Goal: Task Accomplishment & Management: Manage account settings

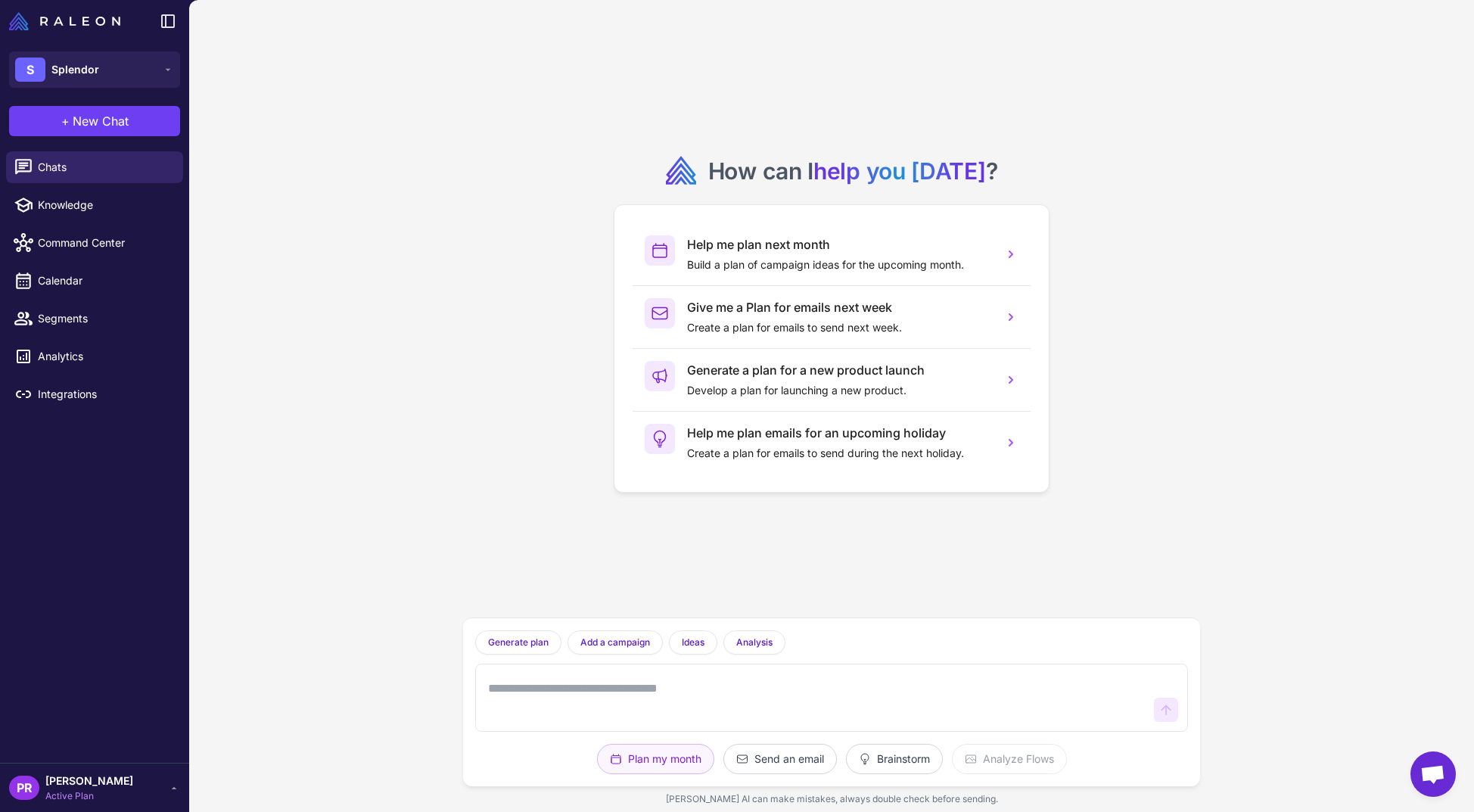
click at [107, 777] on div "PR Phil Rivers Active Plan" at bounding box center [94, 787] width 171 height 30
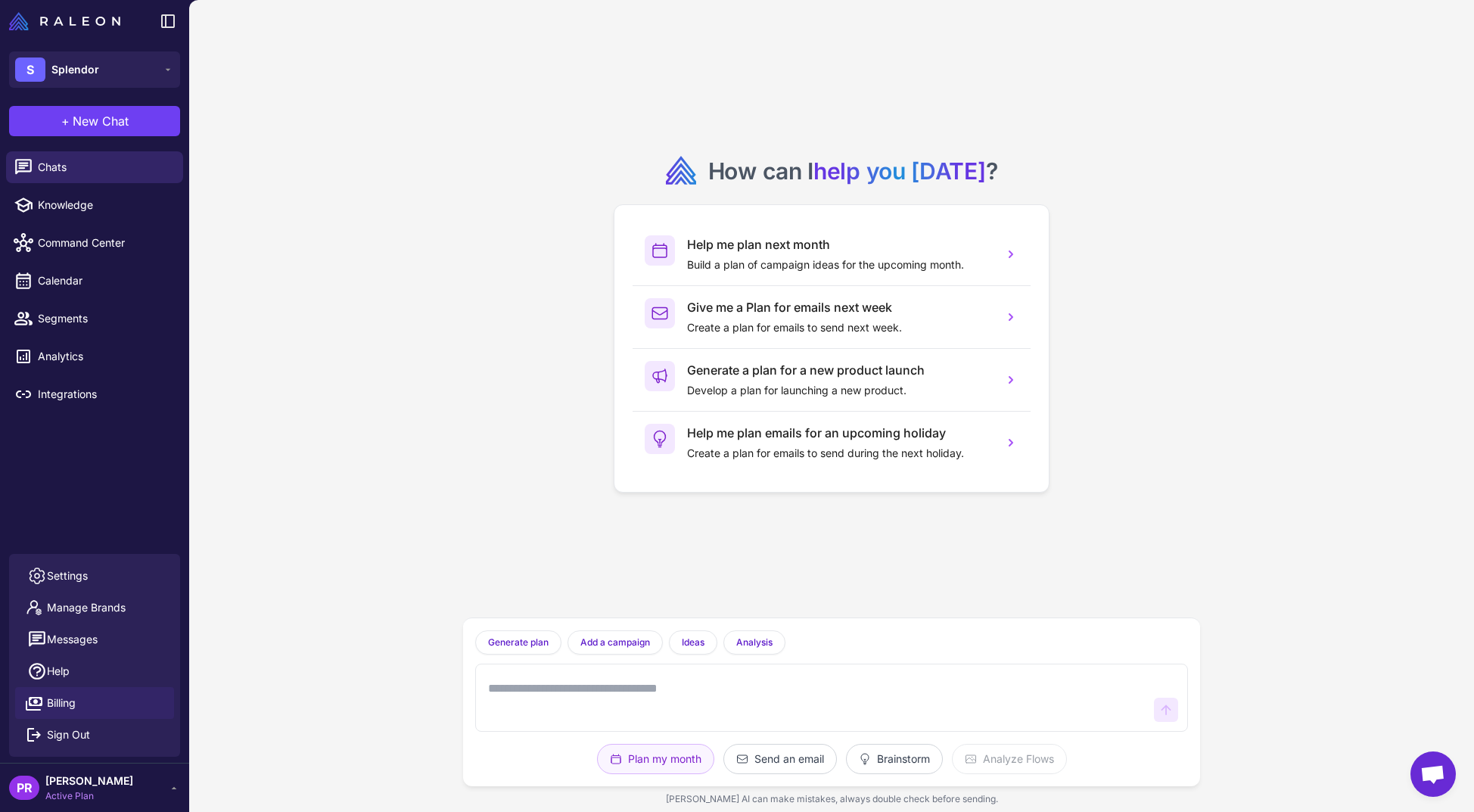
click at [97, 695] on link "Billing" at bounding box center [94, 703] width 159 height 31
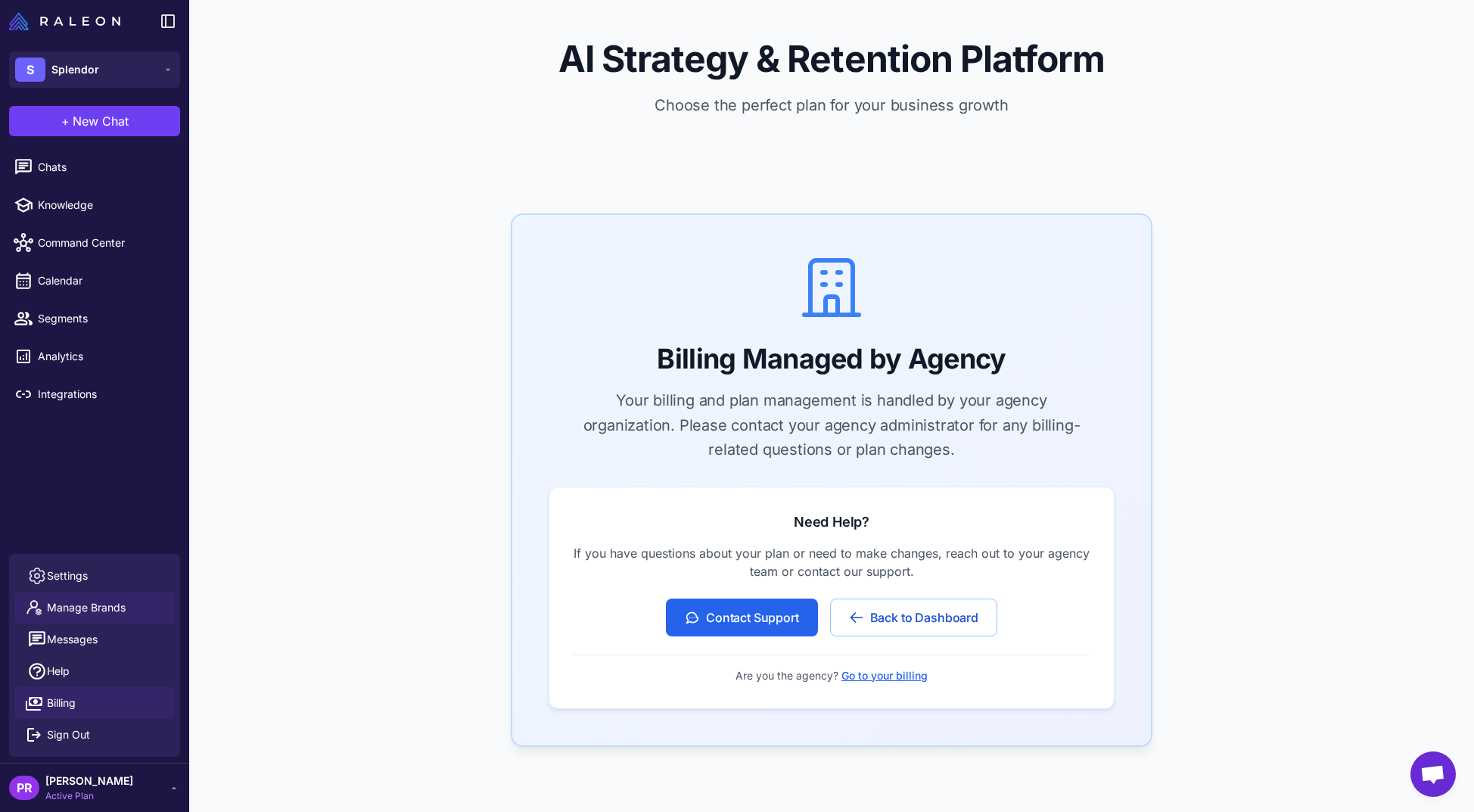
click at [95, 604] on span "Manage Brands" at bounding box center [87, 608] width 79 height 17
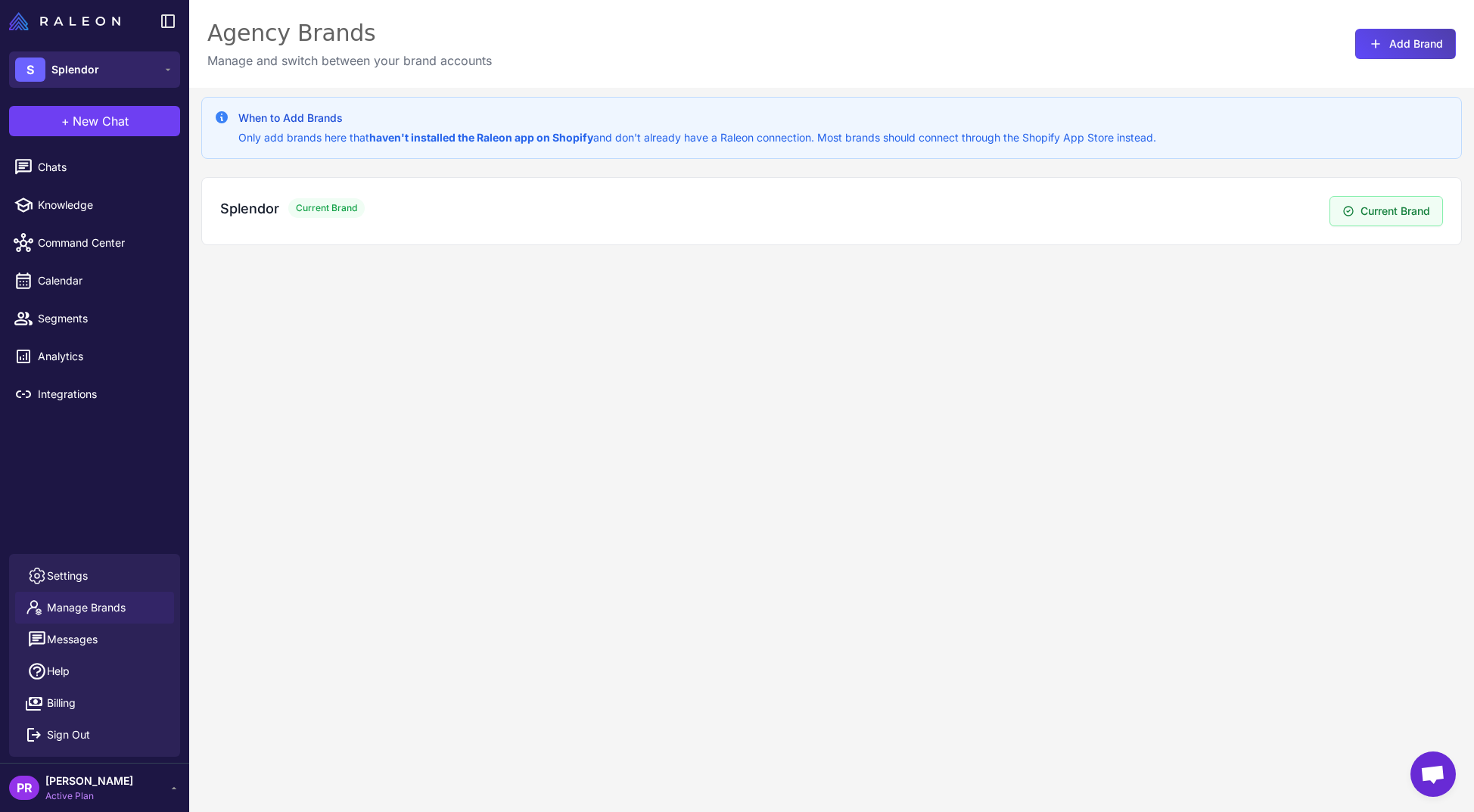
click at [147, 81] on button "S Splendor" at bounding box center [94, 69] width 171 height 36
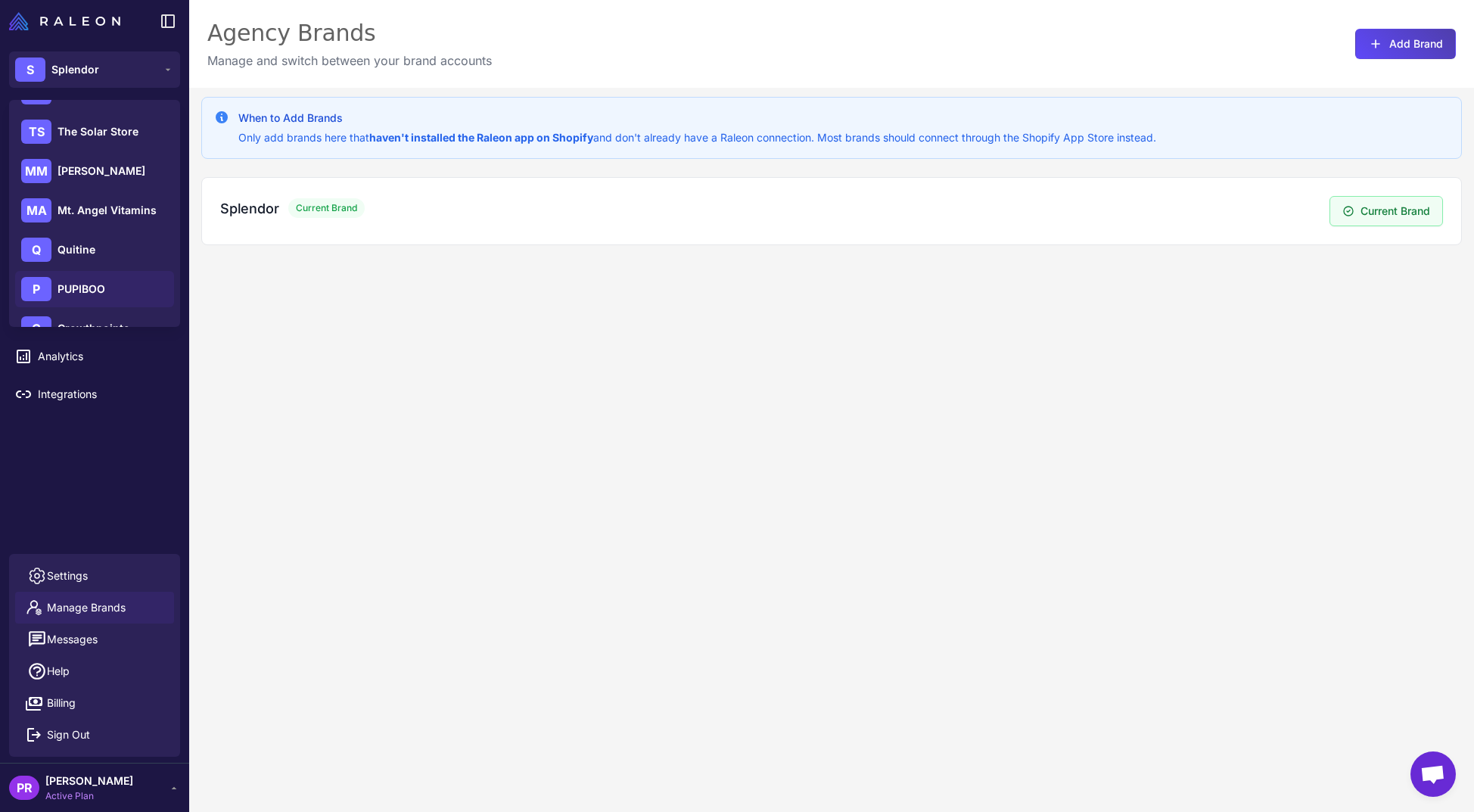
scroll to position [218, 0]
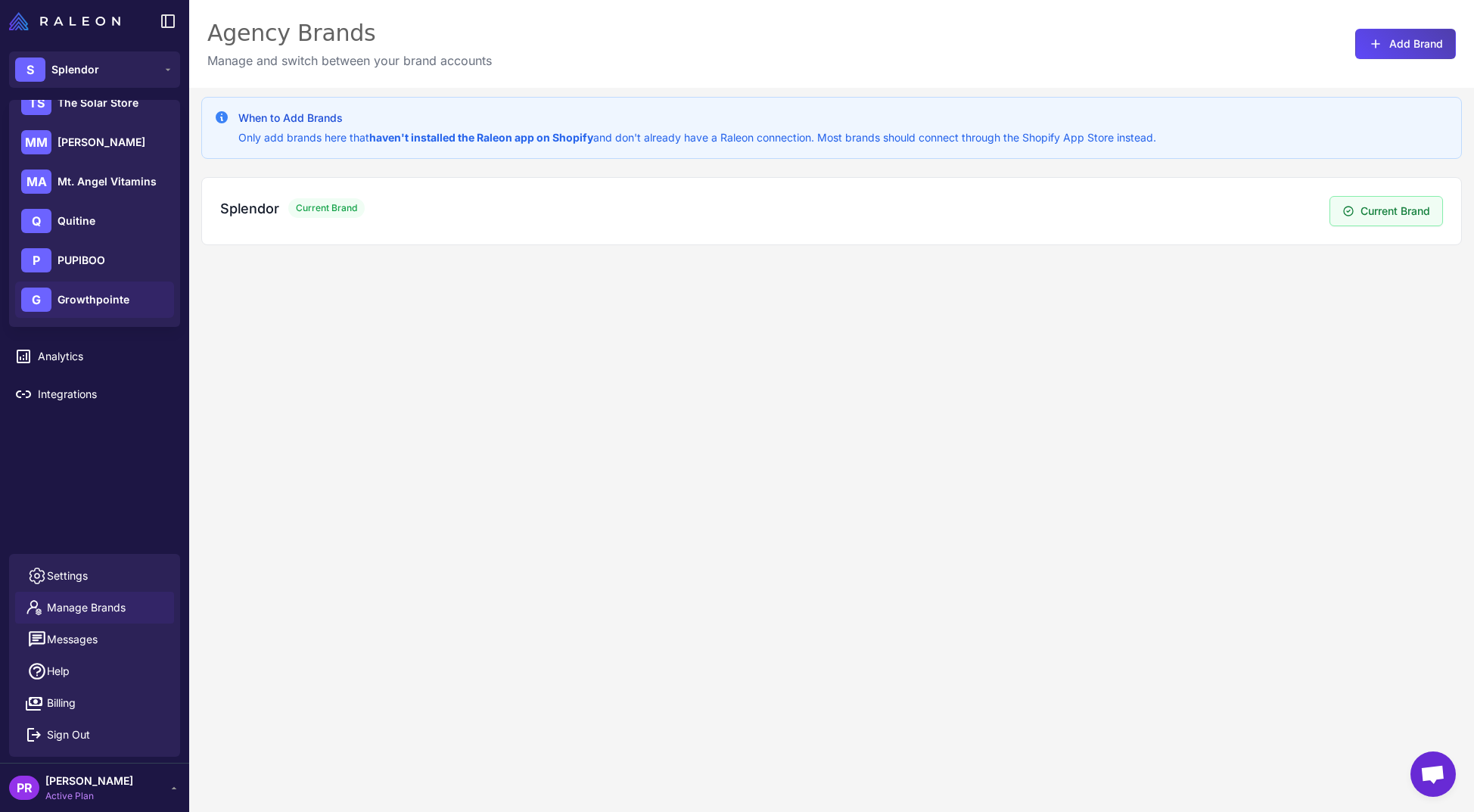
click at [123, 300] on span "Growthpointe" at bounding box center [92, 299] width 72 height 17
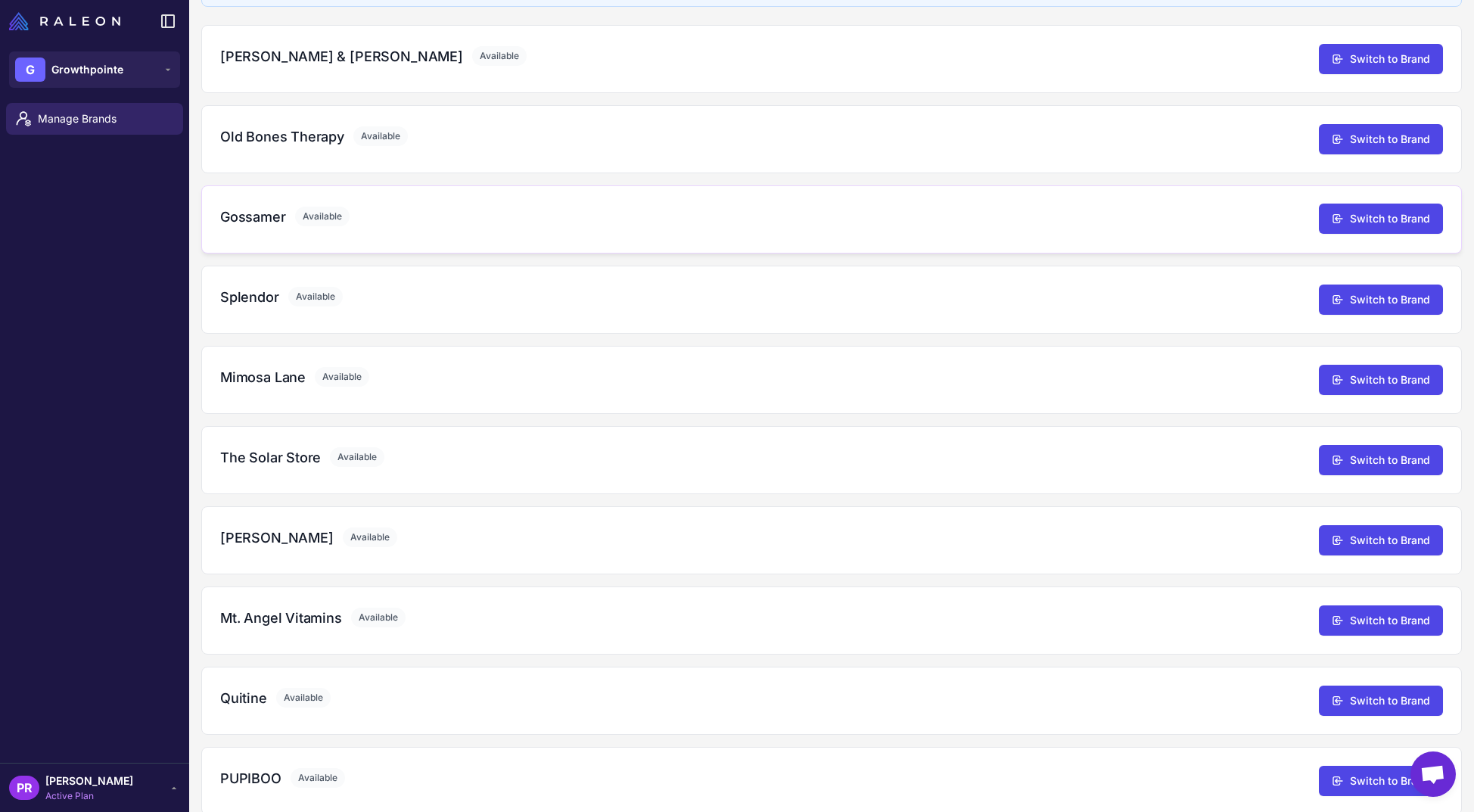
scroll to position [173, 0]
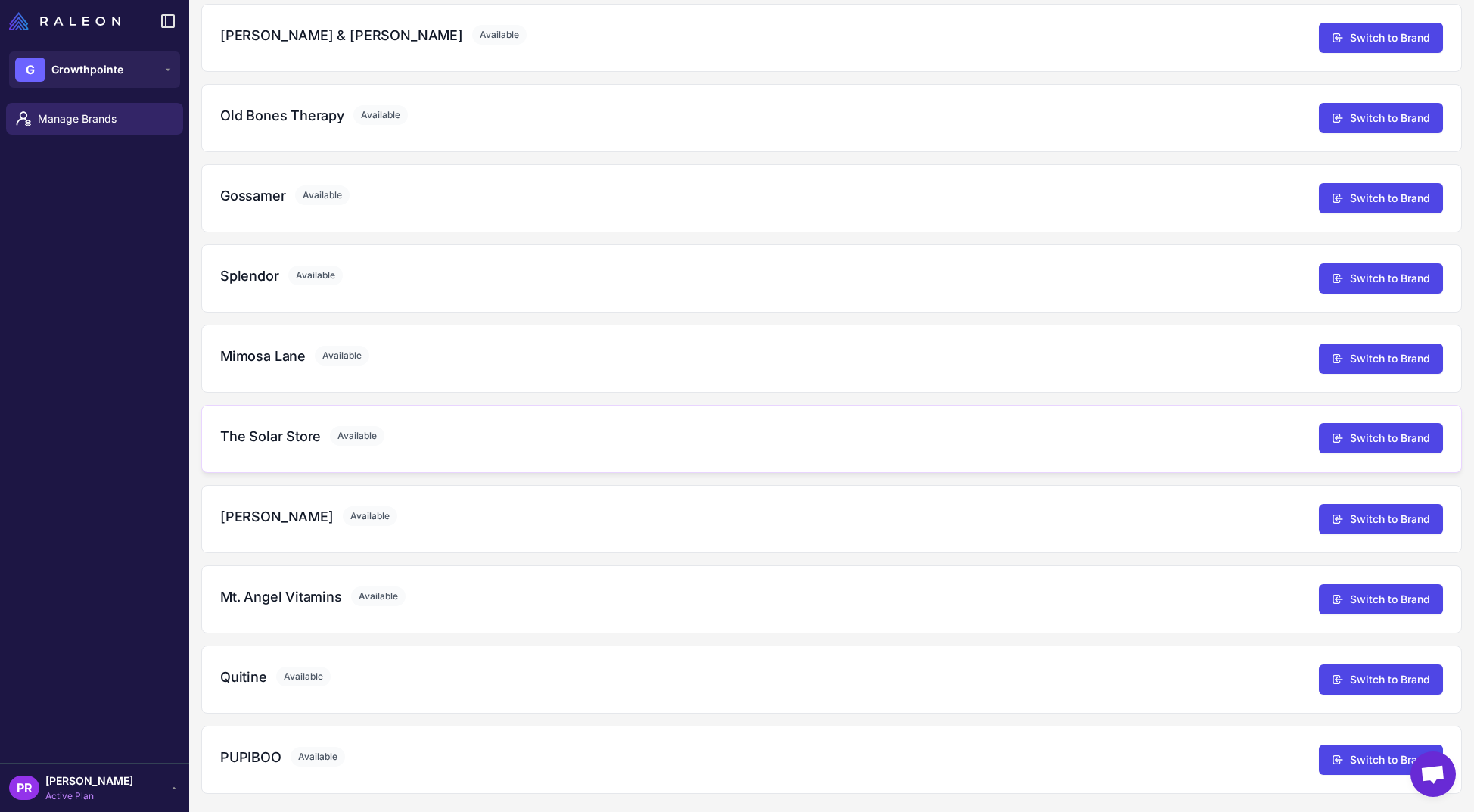
click at [1201, 435] on div "The Solar Store Available" at bounding box center [769, 435] width 1098 height 21
click at [1373, 441] on button "Switch to Brand" at bounding box center [1381, 437] width 124 height 30
